Goal: Navigation & Orientation: Find specific page/section

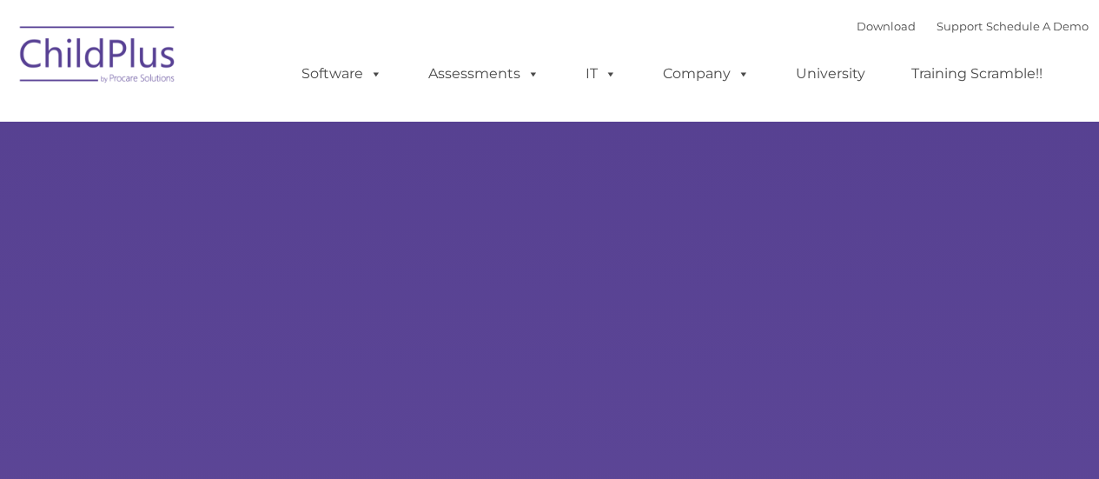
type input ""
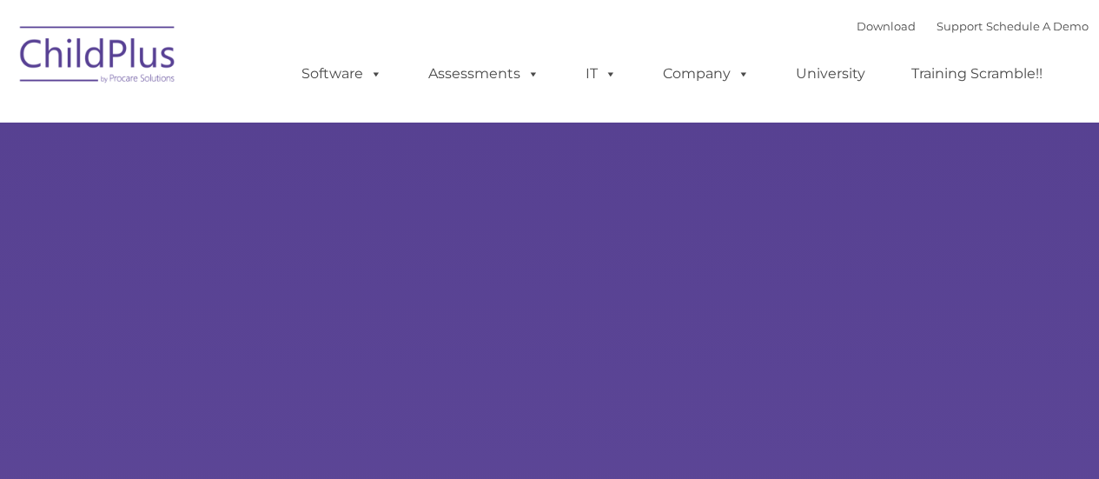
select select "MEDIUM"
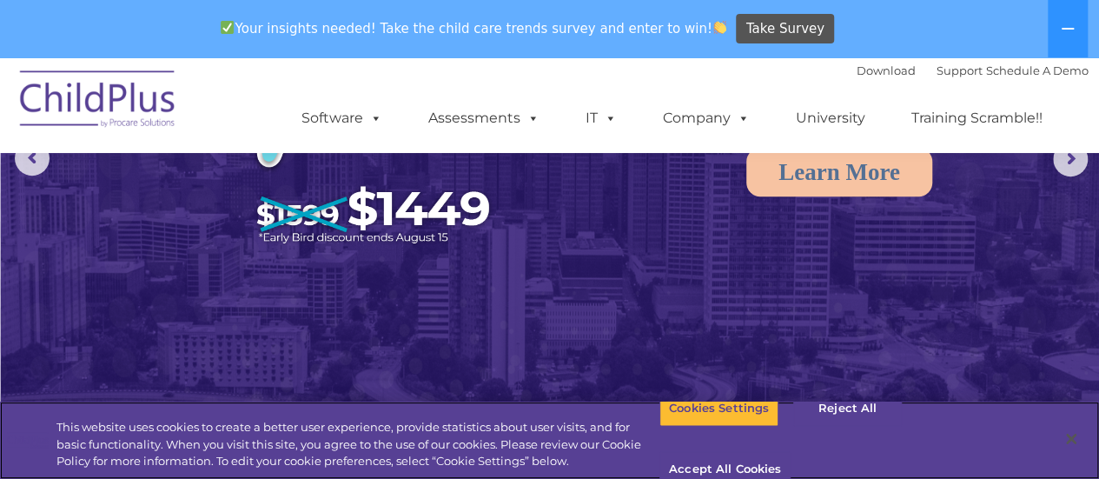
scroll to position [244, 0]
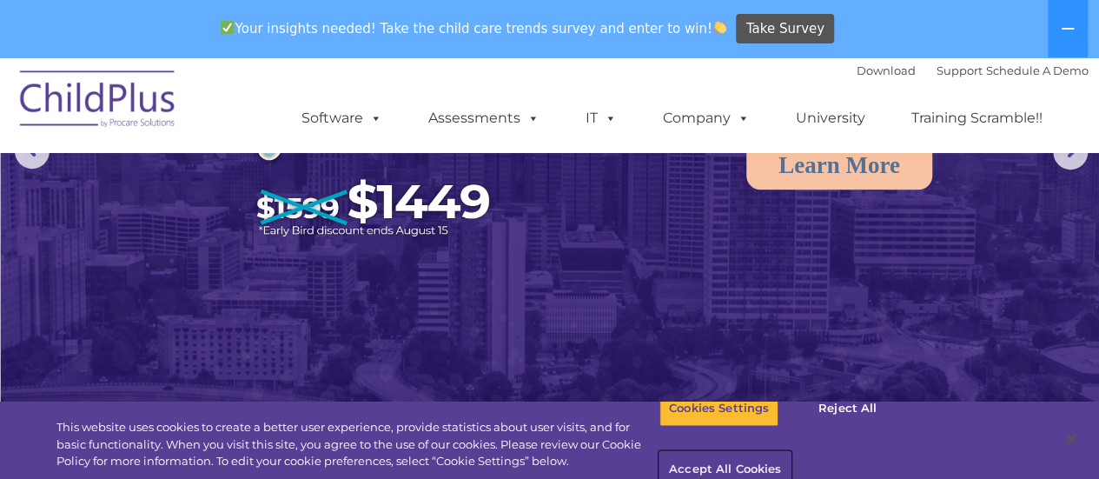
click at [790, 452] on button "Accept All Cookies" at bounding box center [724, 470] width 131 height 36
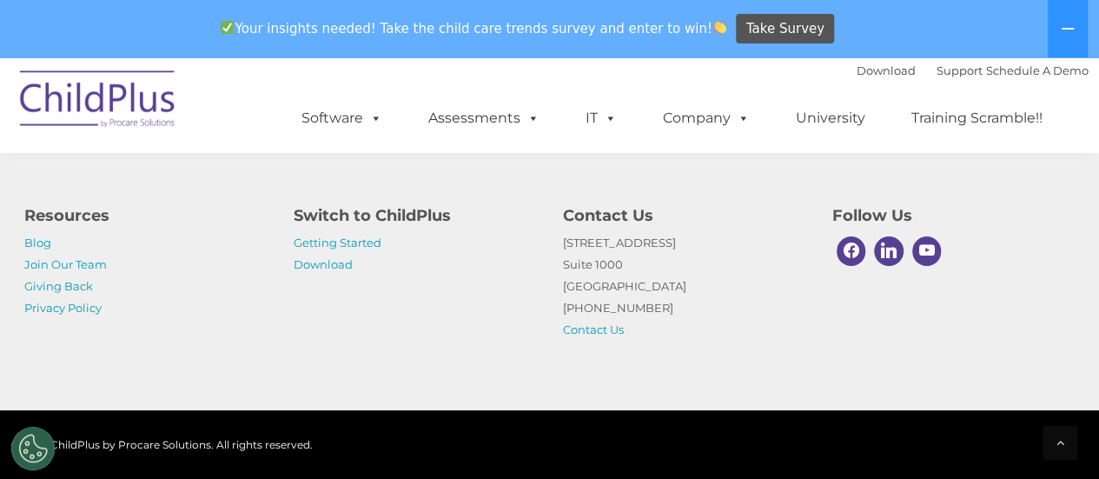
scroll to position [0, 0]
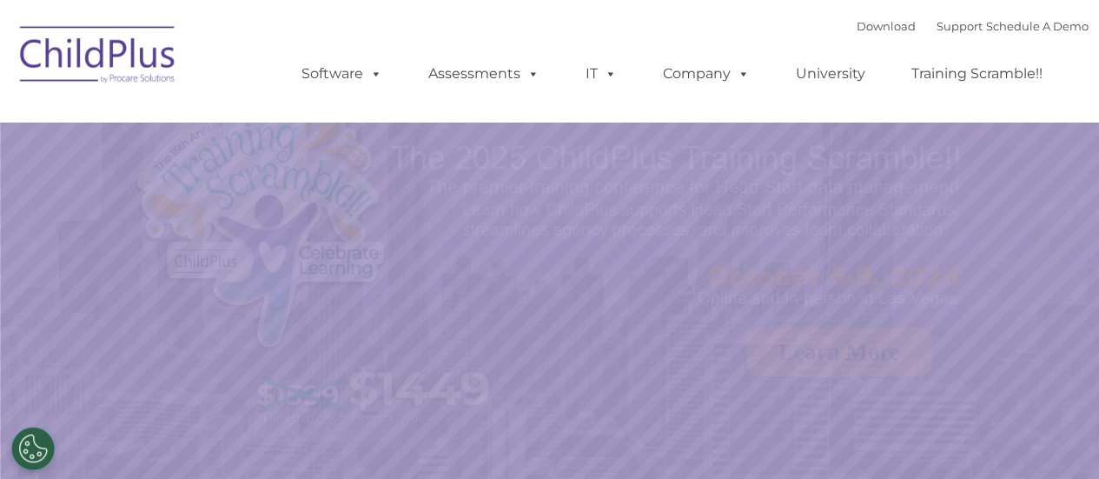
select select "MEDIUM"
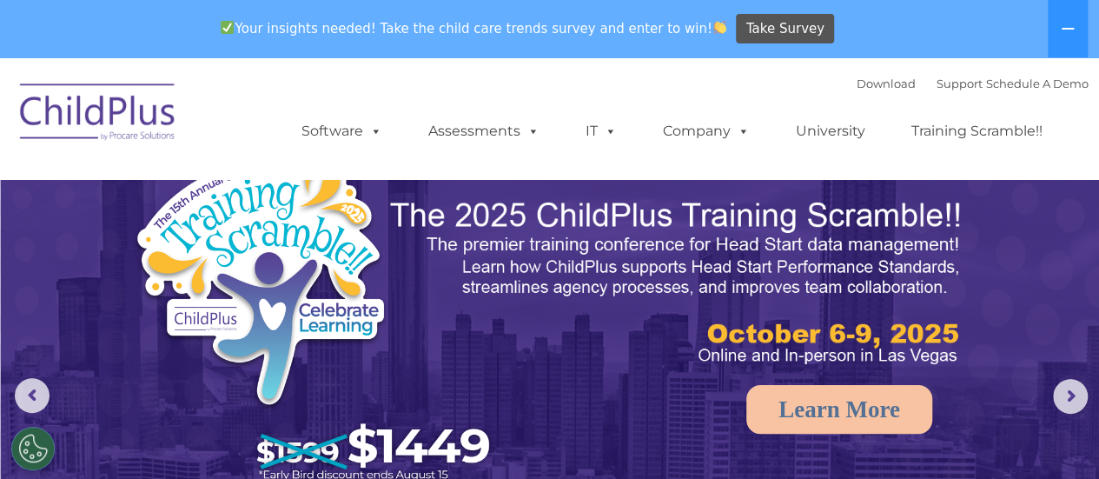
click at [145, 126] on img at bounding box center [98, 114] width 174 height 87
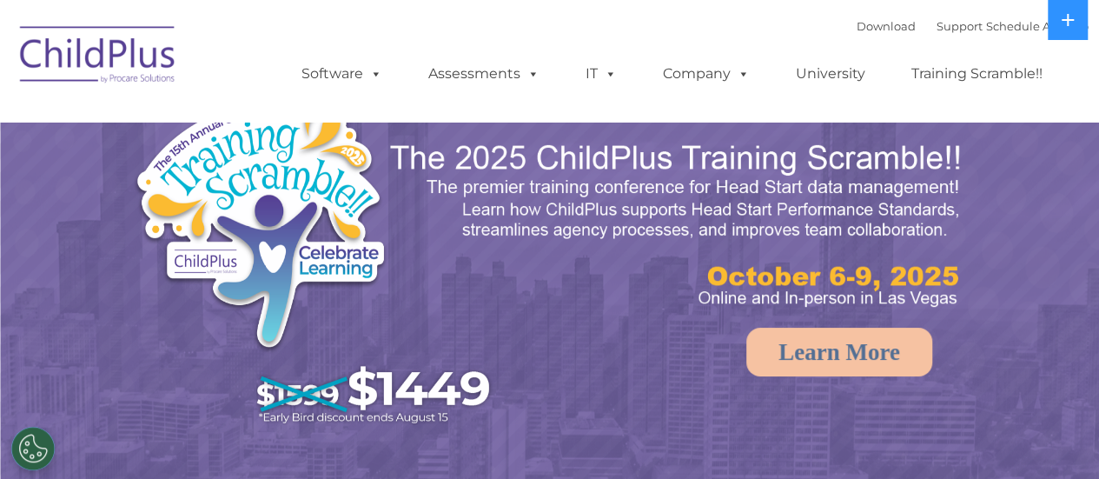
select select "MEDIUM"
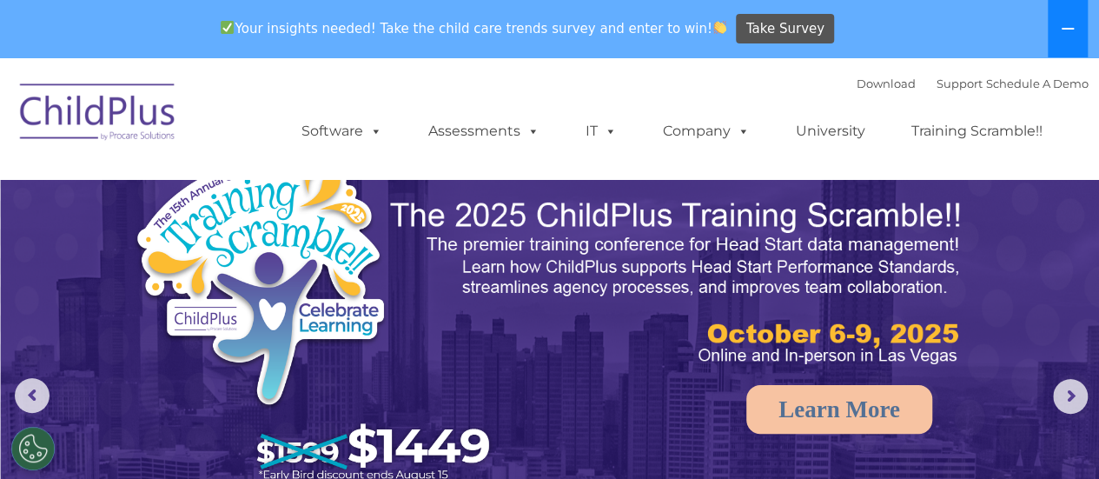
click at [1070, 32] on icon at bounding box center [1067, 29] width 14 height 14
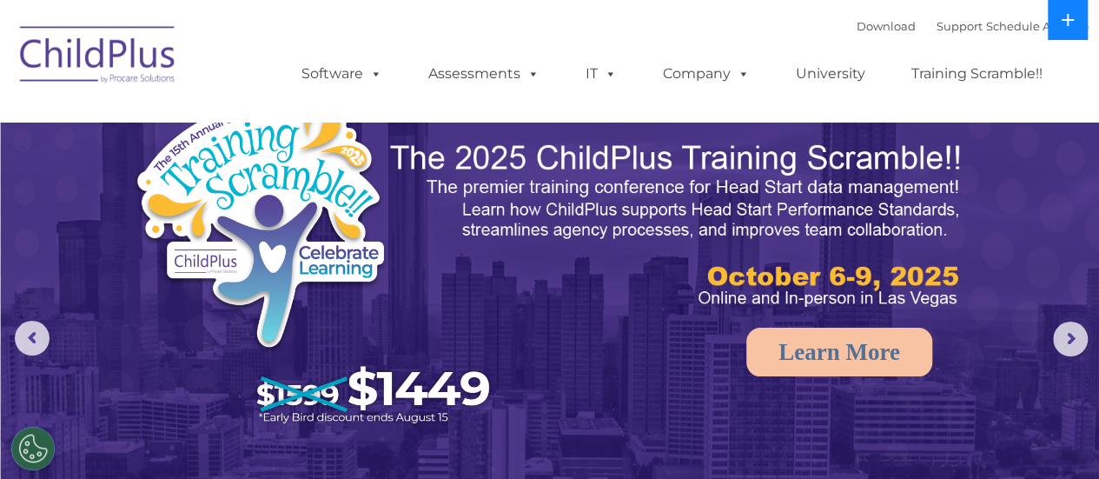
click at [1064, 20] on icon at bounding box center [1067, 20] width 12 height 12
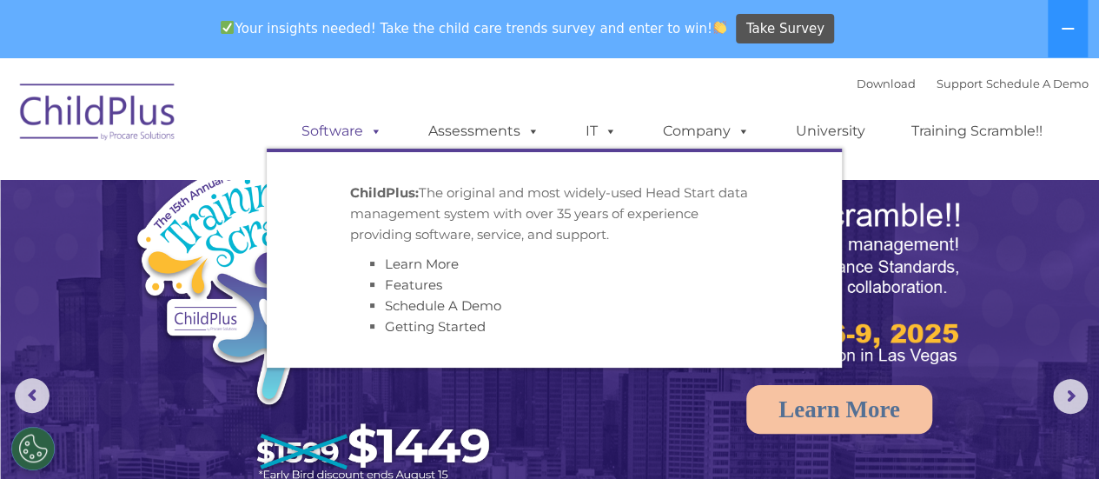
click at [354, 133] on link "Software" at bounding box center [342, 131] width 116 height 35
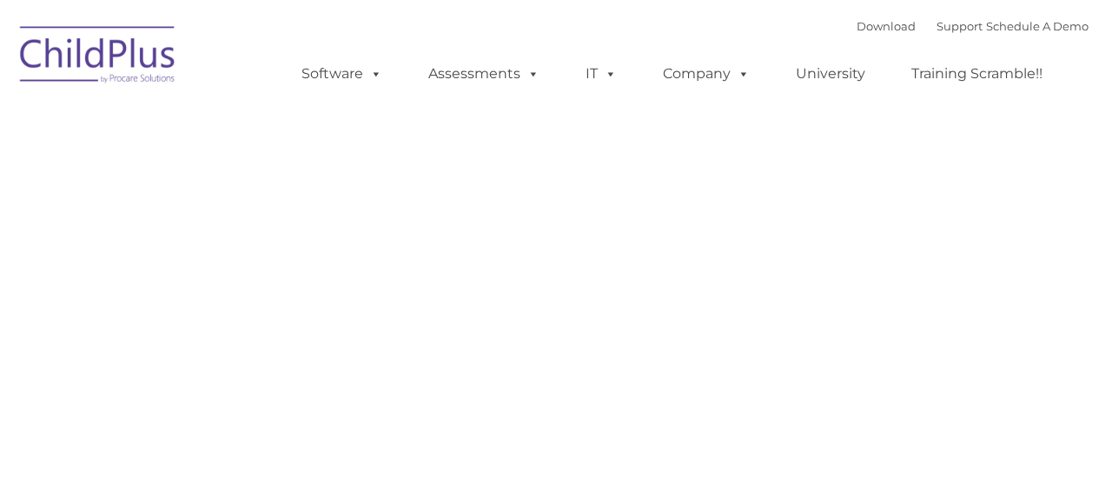
type input ""
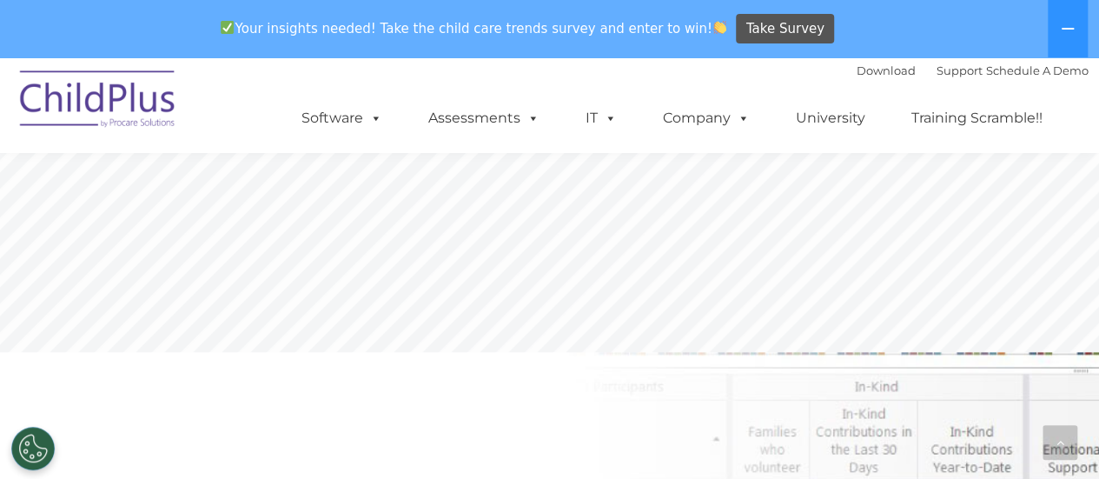
scroll to position [554, 0]
